Goal: Information Seeking & Learning: Learn about a topic

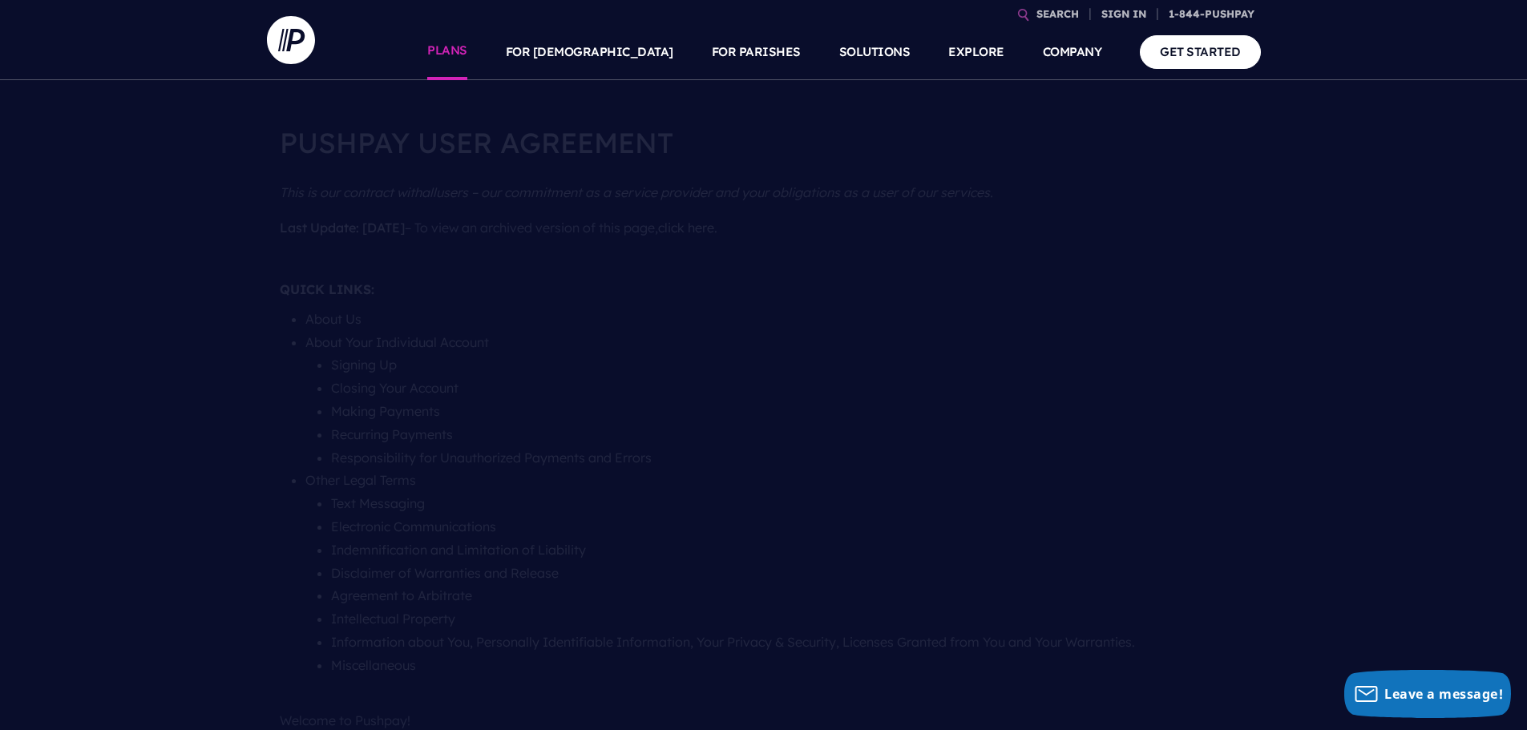
click at [467, 50] on link "PLANS" at bounding box center [447, 52] width 40 height 56
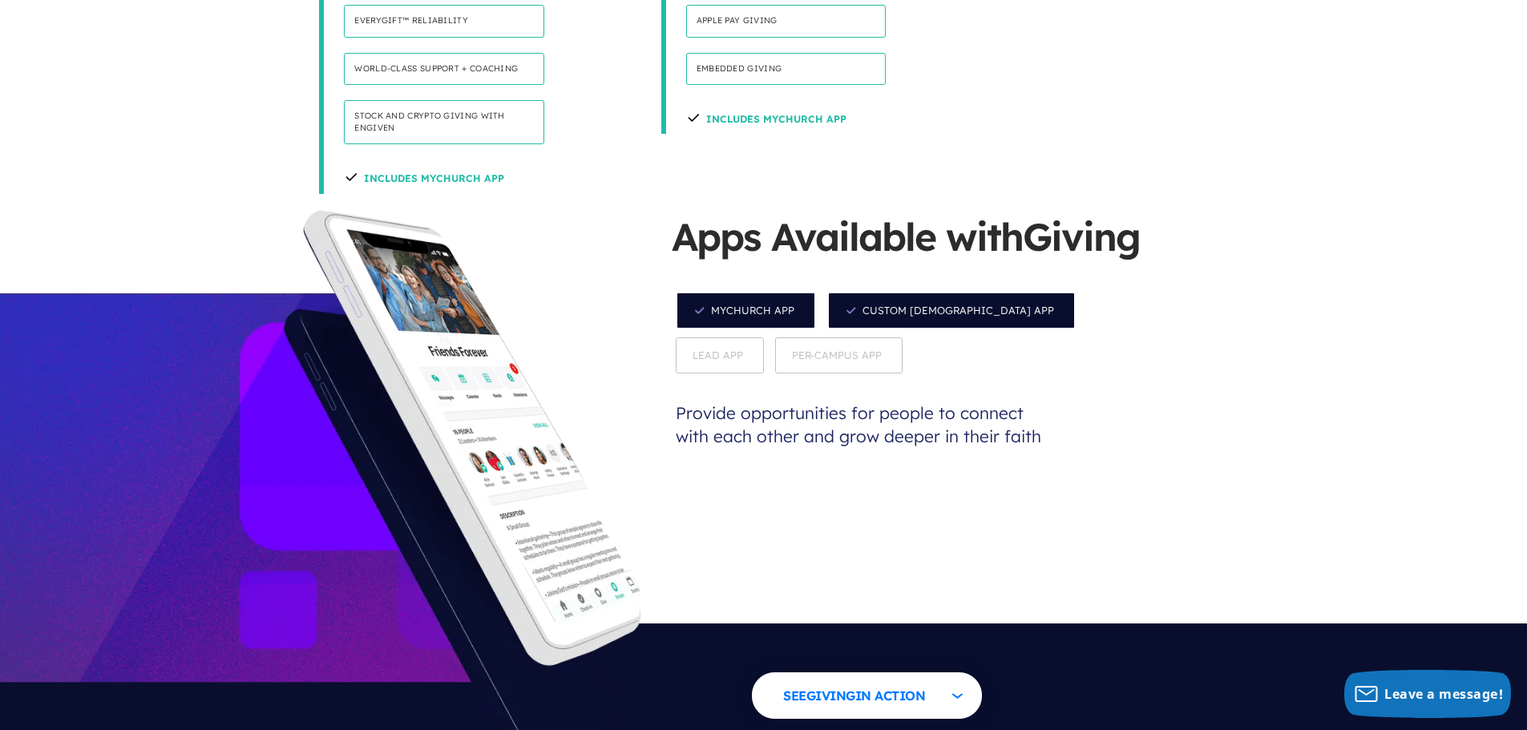
scroll to position [1468, 0]
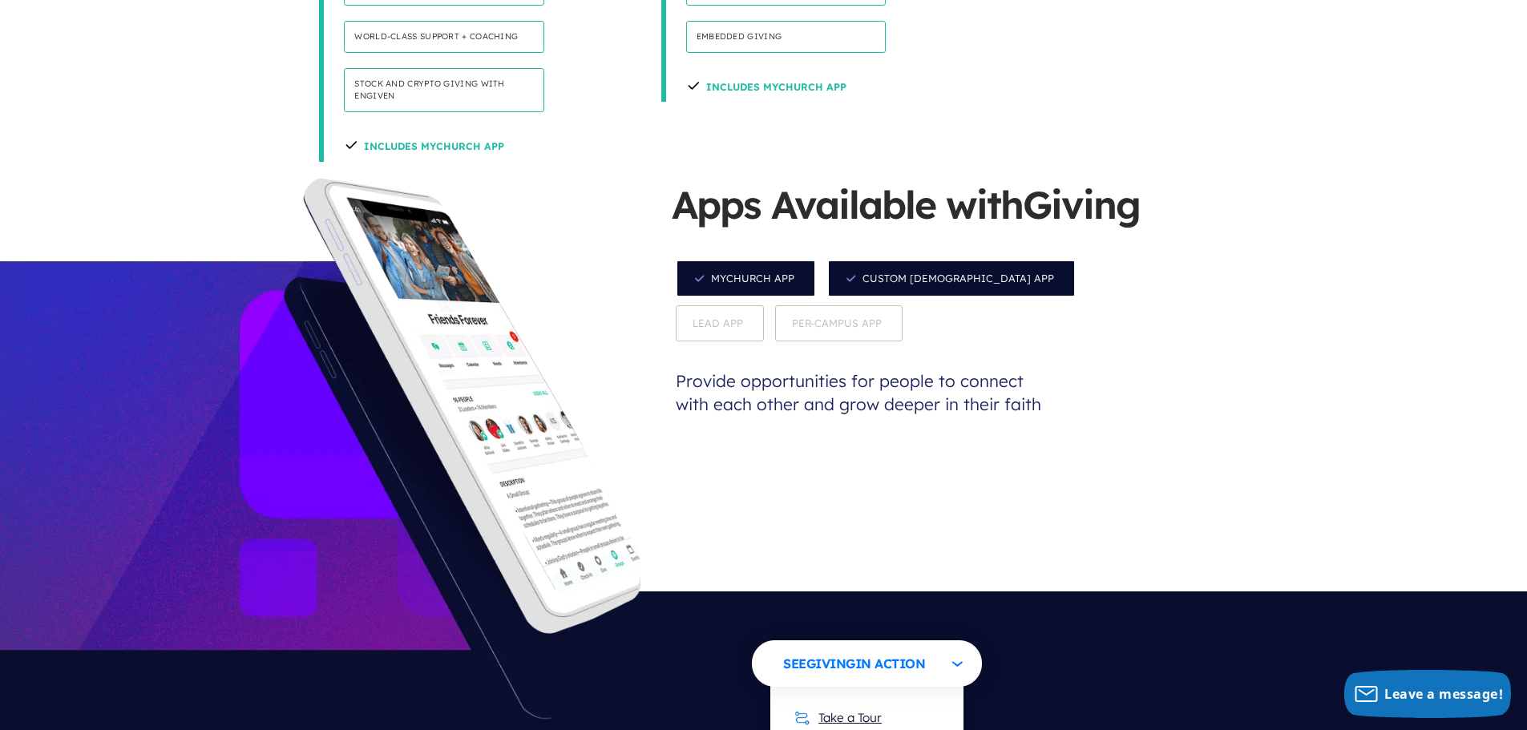
click at [839, 698] on link "Take a Tour" at bounding box center [837, 717] width 119 height 39
